Goal: Navigation & Orientation: Find specific page/section

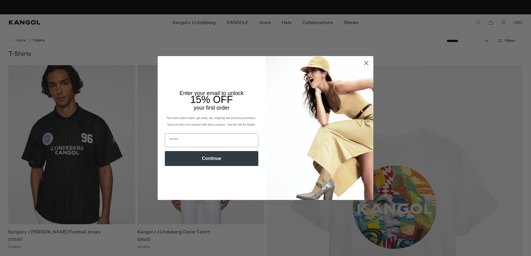
click at [366, 63] on circle "Close dialog" at bounding box center [366, 63] width 9 height 9
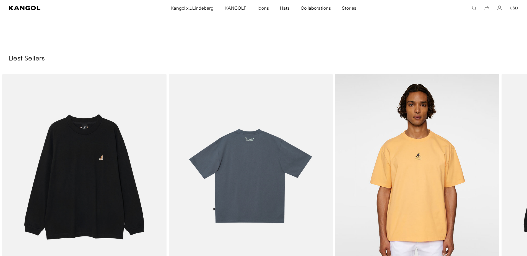
scroll to position [616, 0]
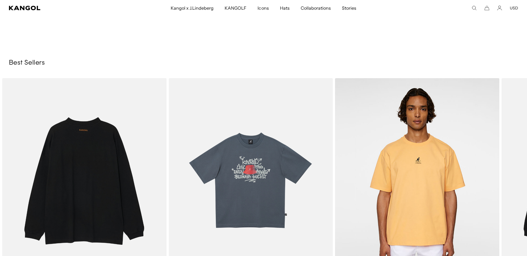
click at [106, 147] on img "1 of 3" at bounding box center [84, 181] width 164 height 206
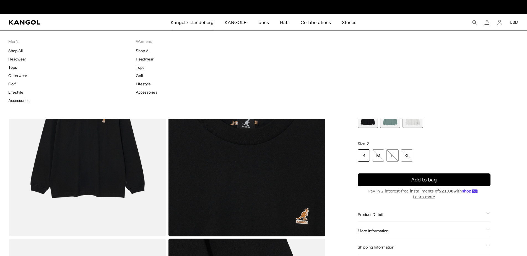
scroll to position [0, 114]
click at [201, 23] on span "Kangol x J.Lindeberg" at bounding box center [192, 22] width 43 height 16
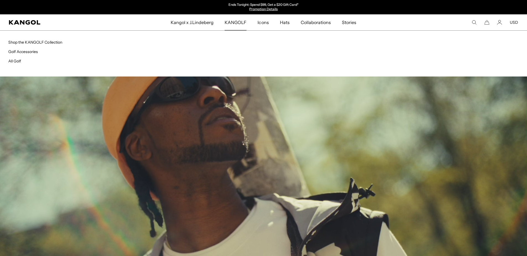
click at [238, 24] on span "KANGOLF" at bounding box center [236, 22] width 22 height 16
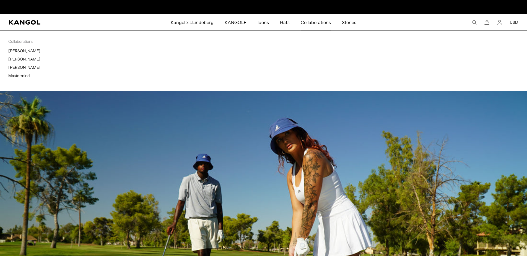
scroll to position [0, 114]
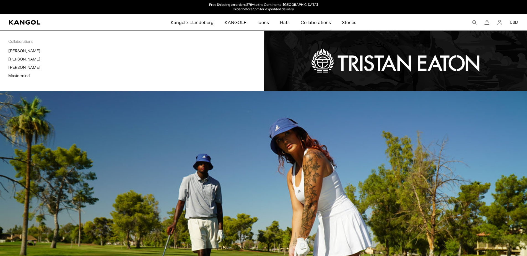
click at [22, 68] on link "[PERSON_NAME]" at bounding box center [24, 67] width 32 height 5
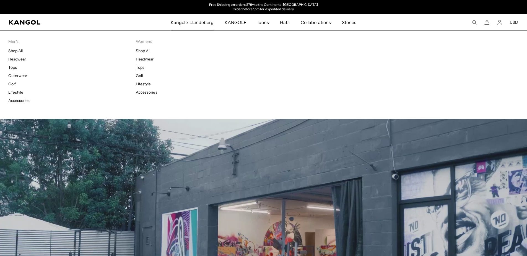
click at [196, 22] on span "Kangol x J.Lindeberg" at bounding box center [192, 22] width 43 height 16
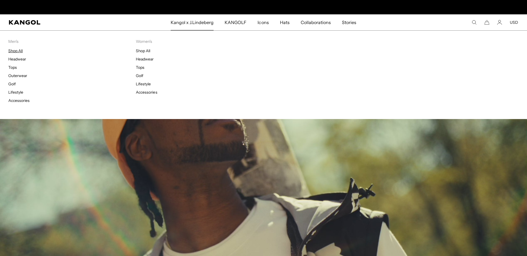
click at [17, 52] on link "Shop All" at bounding box center [15, 50] width 14 height 5
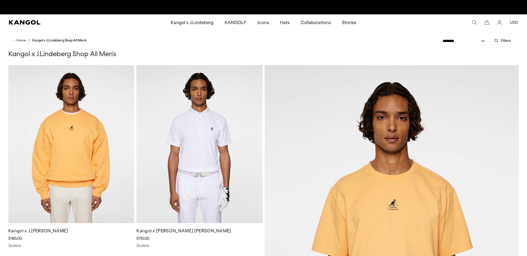
scroll to position [0, 114]
